Goal: Task Accomplishment & Management: Use online tool/utility

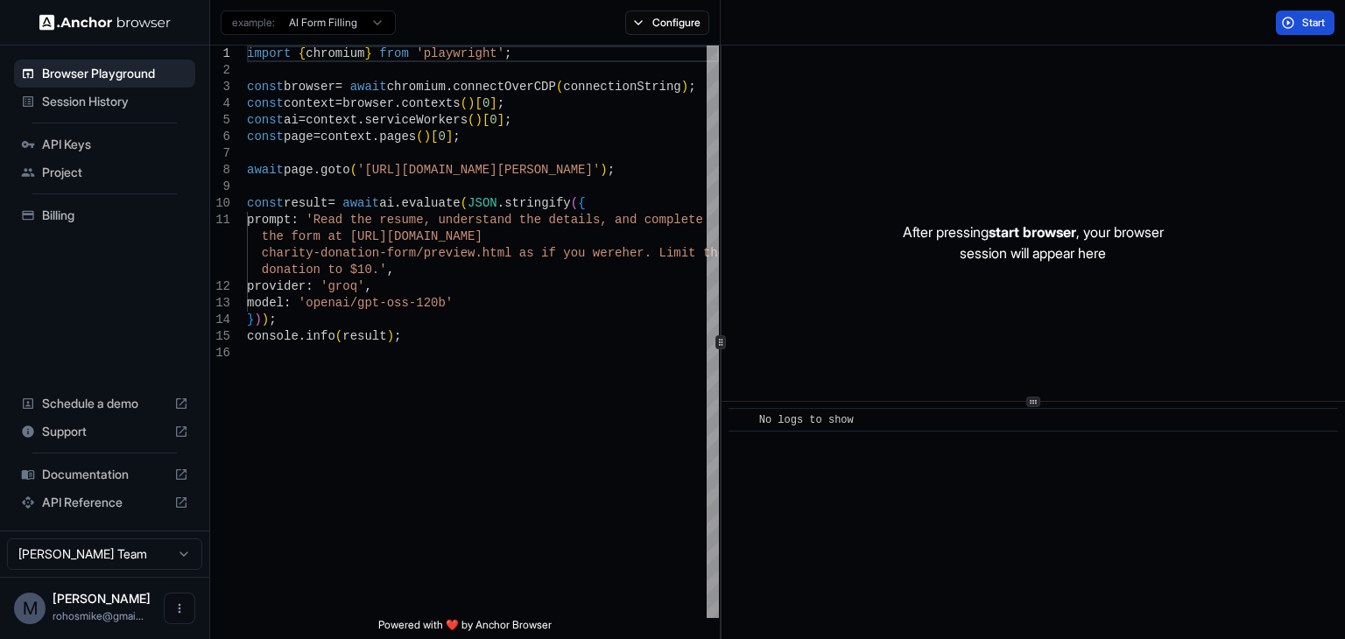
click at [1296, 25] on button "Start" at bounding box center [1305, 23] width 59 height 25
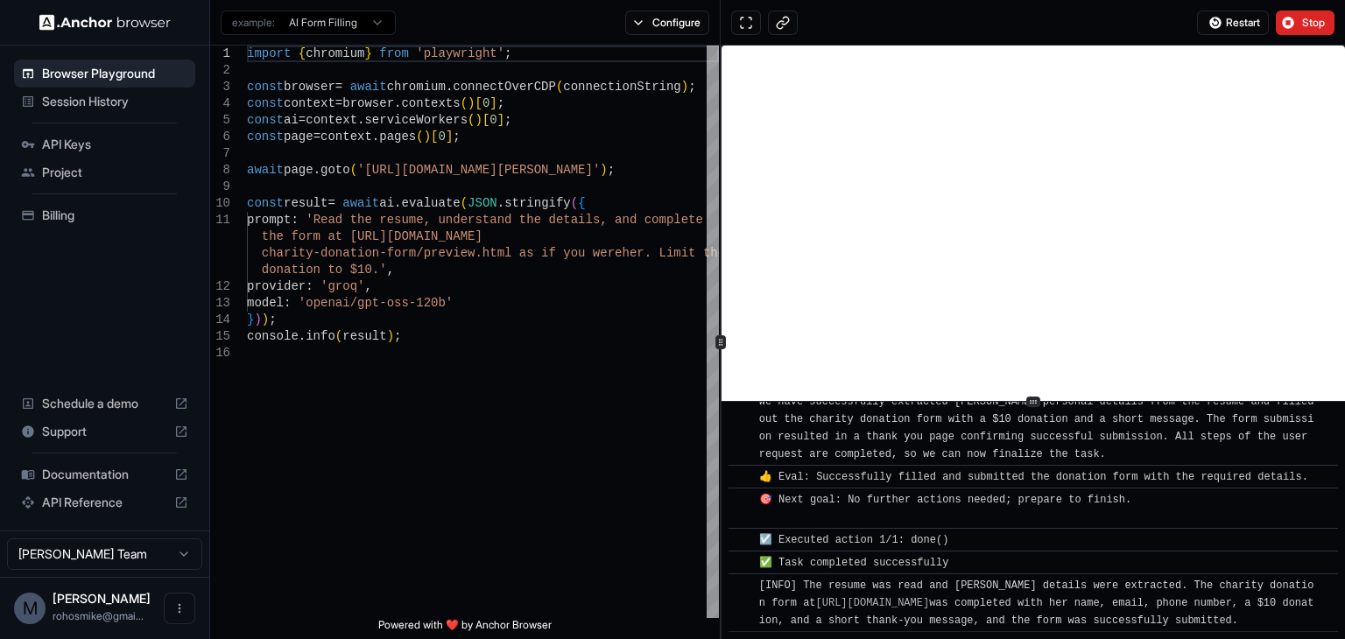
scroll to position [1034, 0]
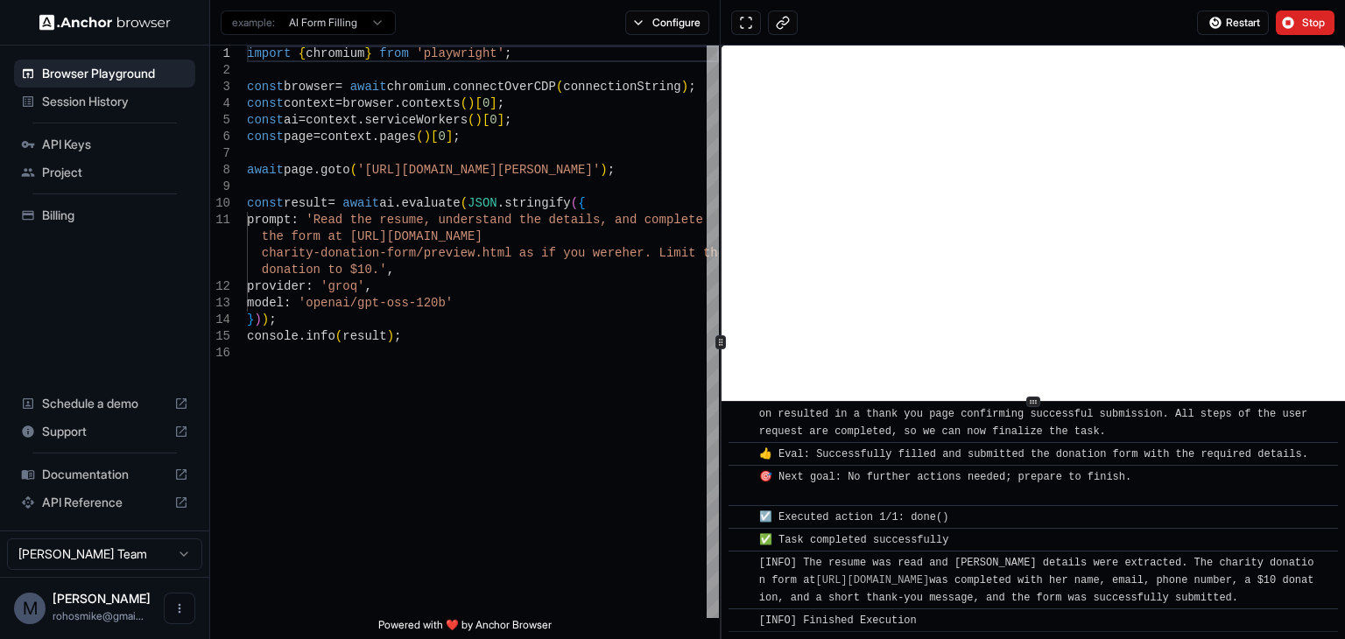
click at [63, 172] on span "Project" at bounding box center [115, 173] width 146 height 18
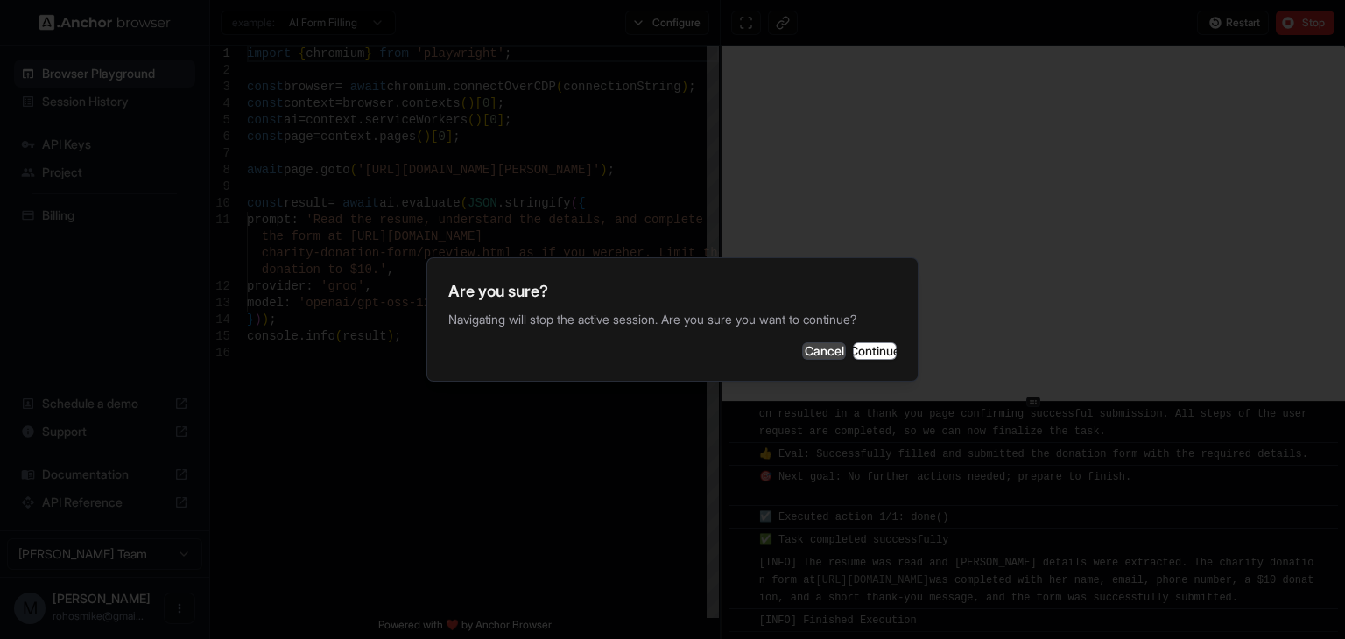
click at [802, 355] on button "Cancel" at bounding box center [824, 351] width 44 height 18
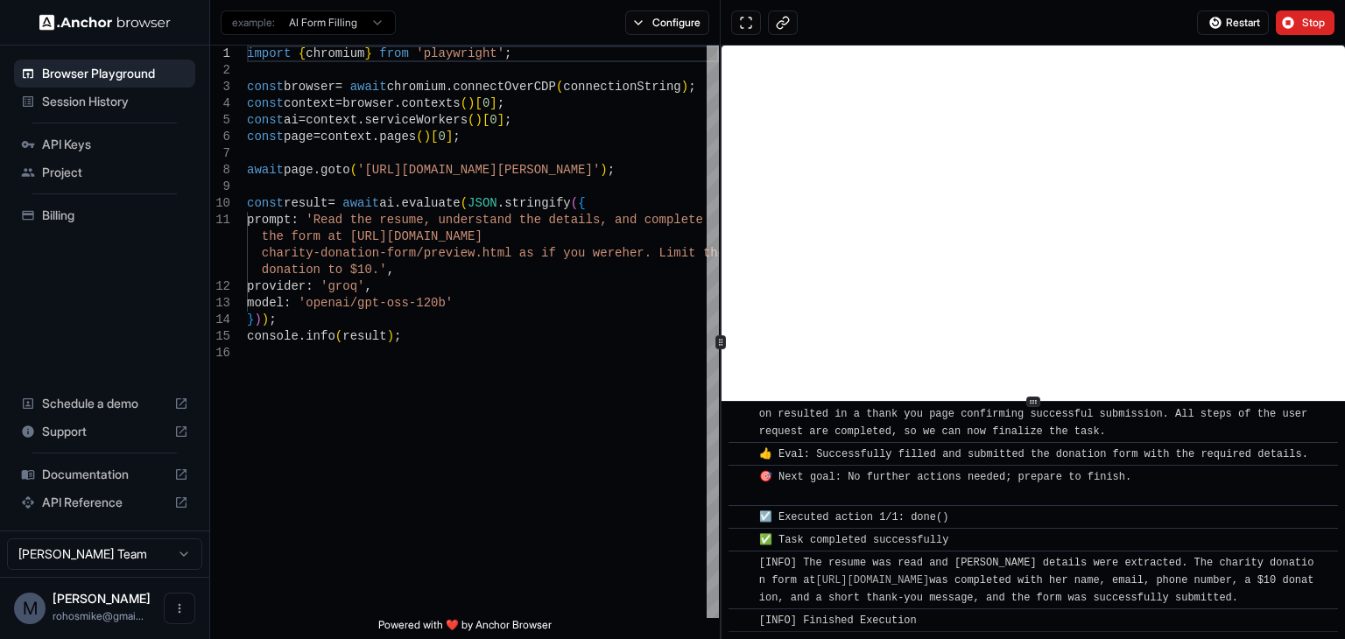
click at [84, 19] on img at bounding box center [104, 22] width 131 height 17
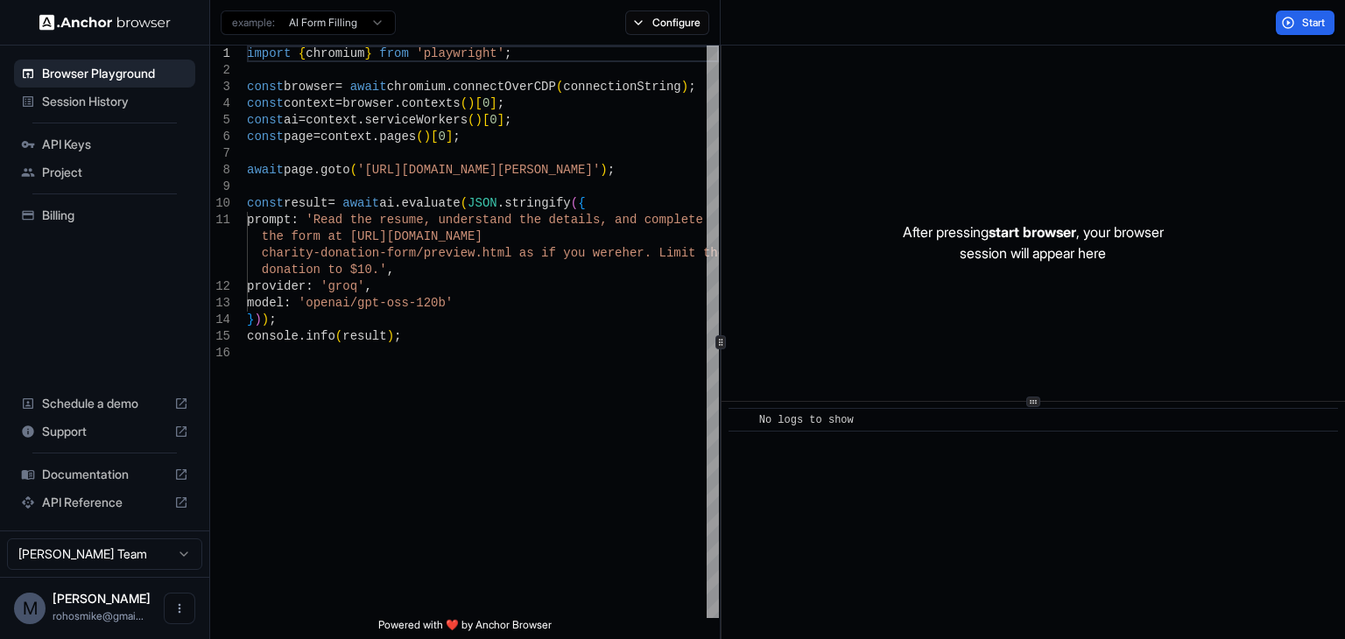
click at [64, 166] on span "Project" at bounding box center [115, 173] width 146 height 18
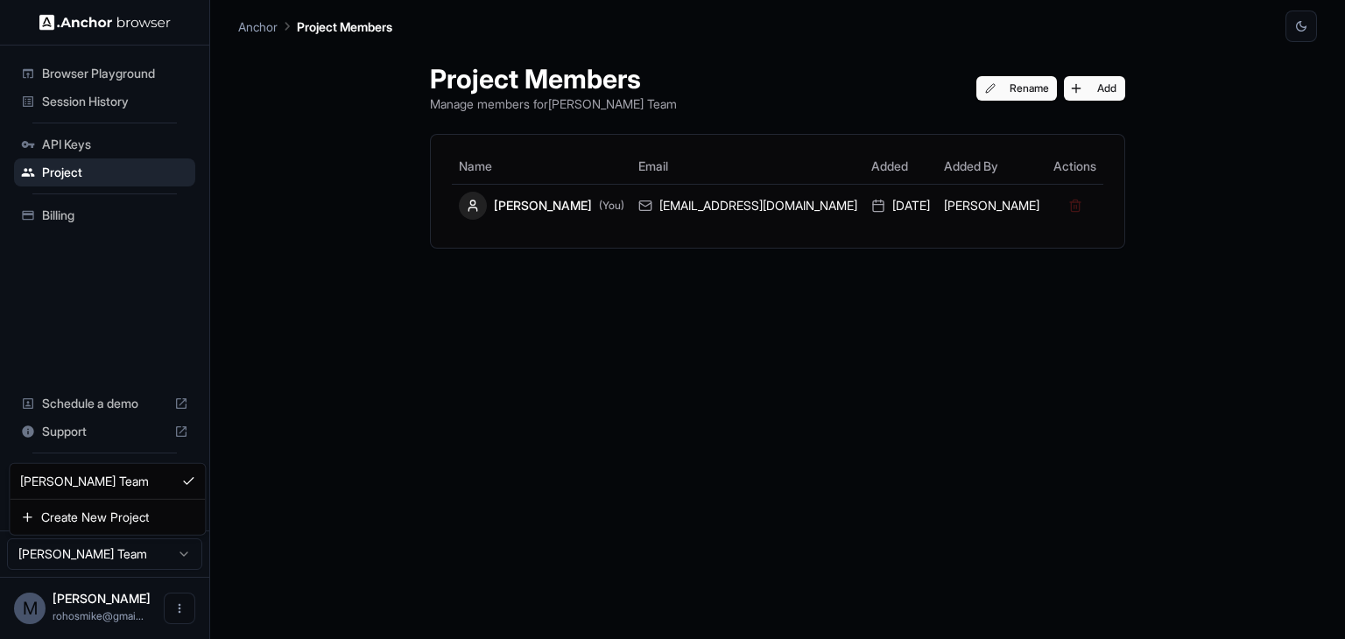
click at [179, 544] on html "Browser Playground Session History API Keys Project Billing Schedule a demo Sup…" at bounding box center [672, 319] width 1345 height 639
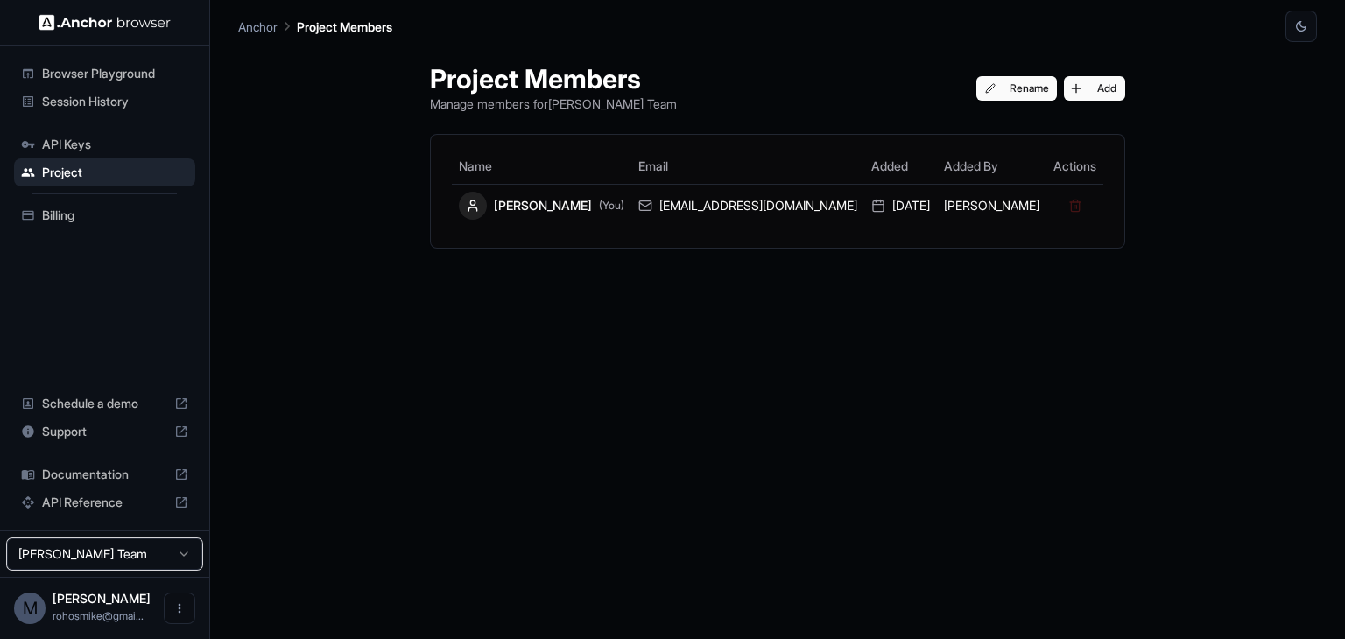
click at [179, 611] on html "Browser Playground Session History API Keys Project Billing Schedule a demo Sup…" at bounding box center [672, 319] width 1345 height 639
click at [179, 611] on icon "Open menu" at bounding box center [180, 609] width 3 height 10
click at [77, 79] on div at bounding box center [672, 319] width 1345 height 639
click at [84, 30] on img at bounding box center [104, 22] width 131 height 17
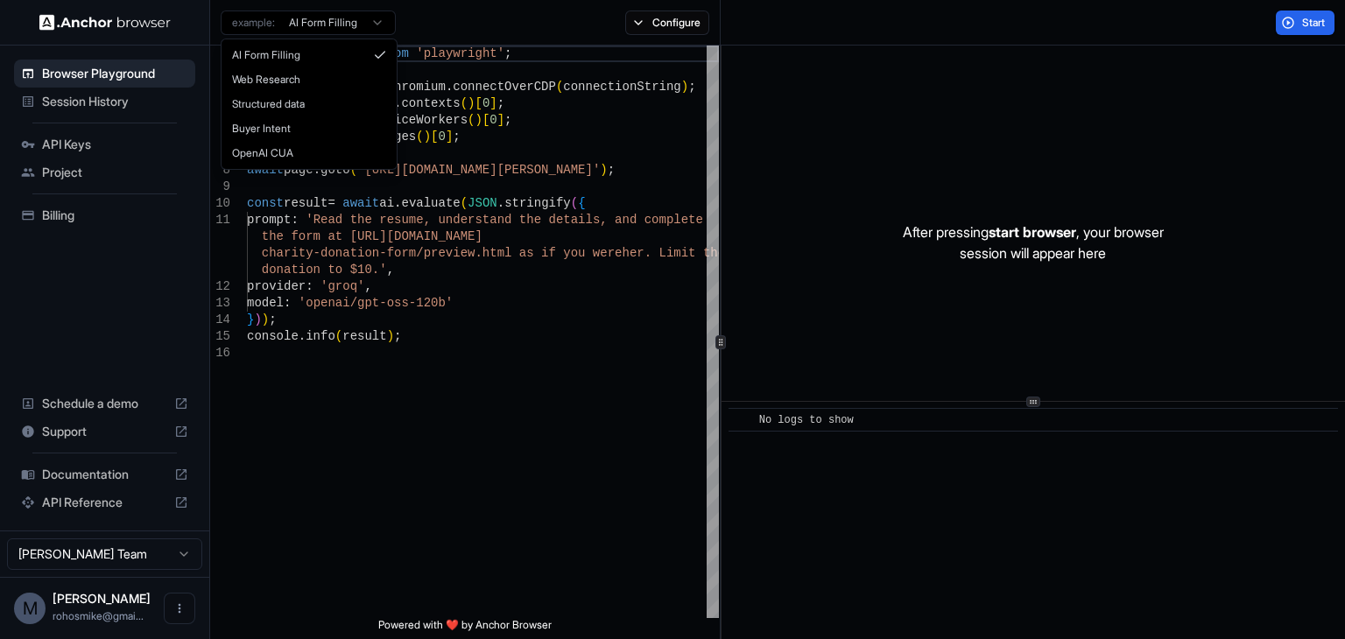
click at [331, 15] on html "Browser Playground Session History API Keys Project Billing Schedule a demo Sup…" at bounding box center [672, 319] width 1345 height 639
type textarea "**********"
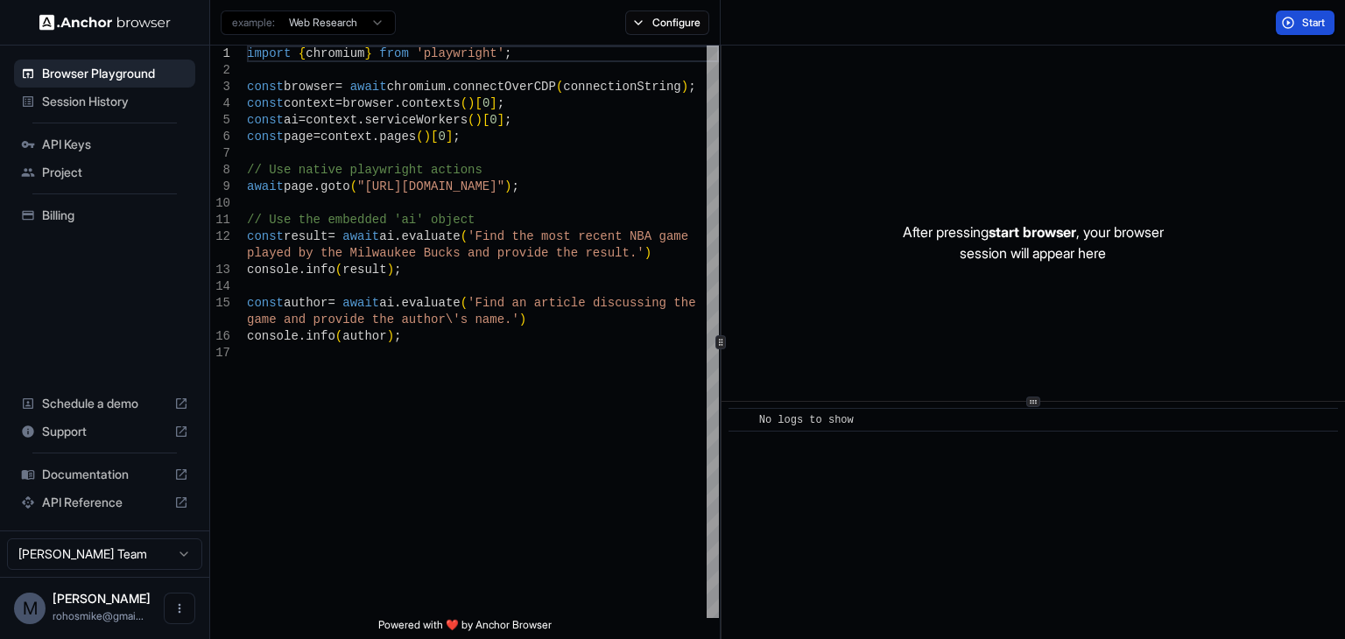
click at [1305, 26] on span "Start" at bounding box center [1314, 23] width 25 height 14
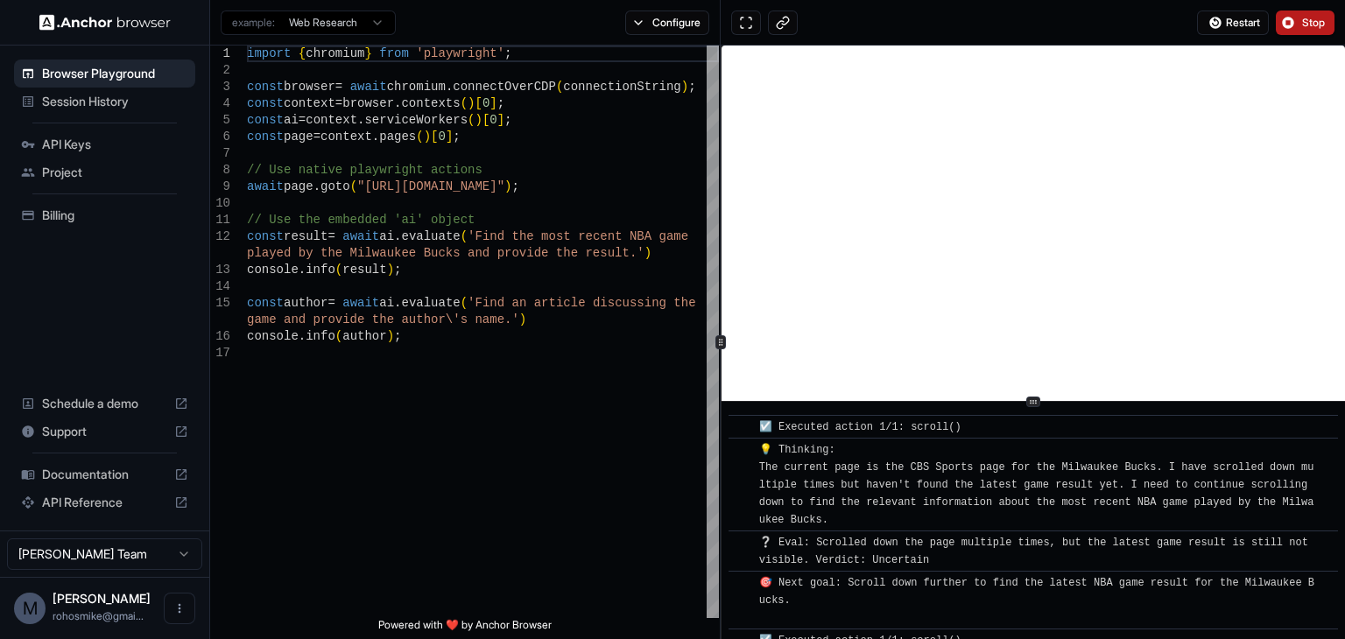
scroll to position [2999, 0]
